Goal: Find specific page/section: Find specific page/section

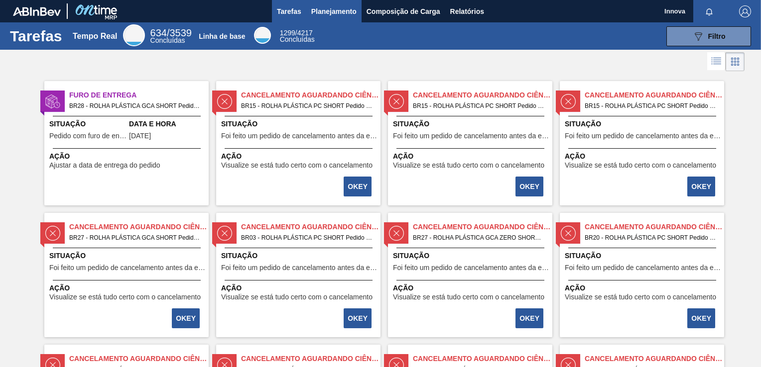
click at [329, 10] on span "Planejamento" at bounding box center [333, 11] width 45 height 12
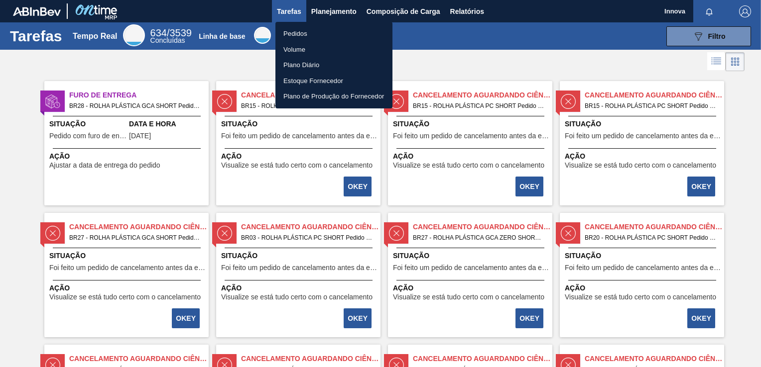
click at [317, 34] on li "Pedidos" at bounding box center [333, 34] width 117 height 16
